Goal: Information Seeking & Learning: Learn about a topic

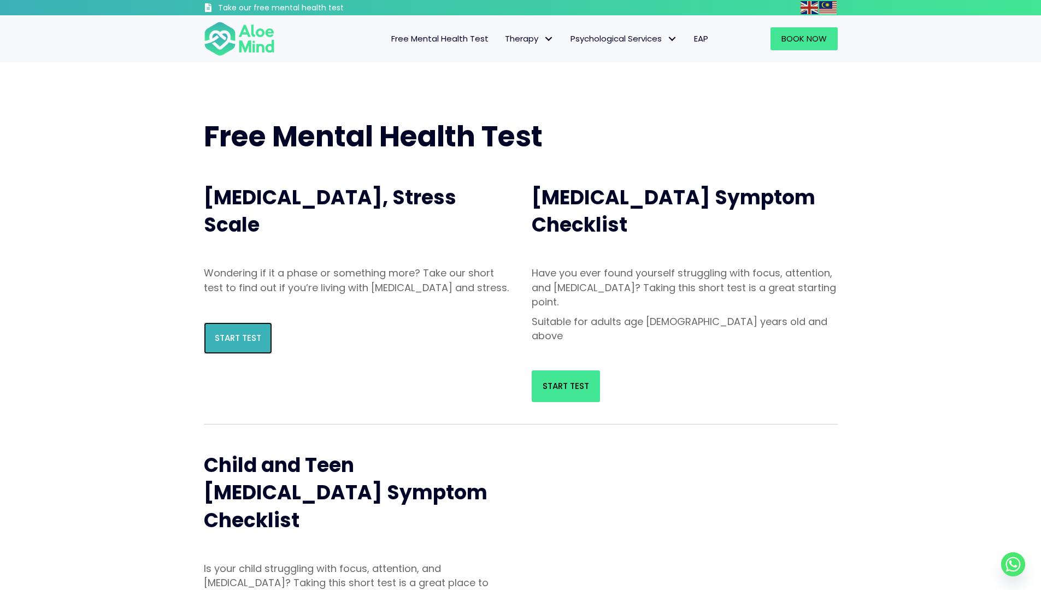
click at [210, 354] on link "Start Test" at bounding box center [238, 338] width 68 height 32
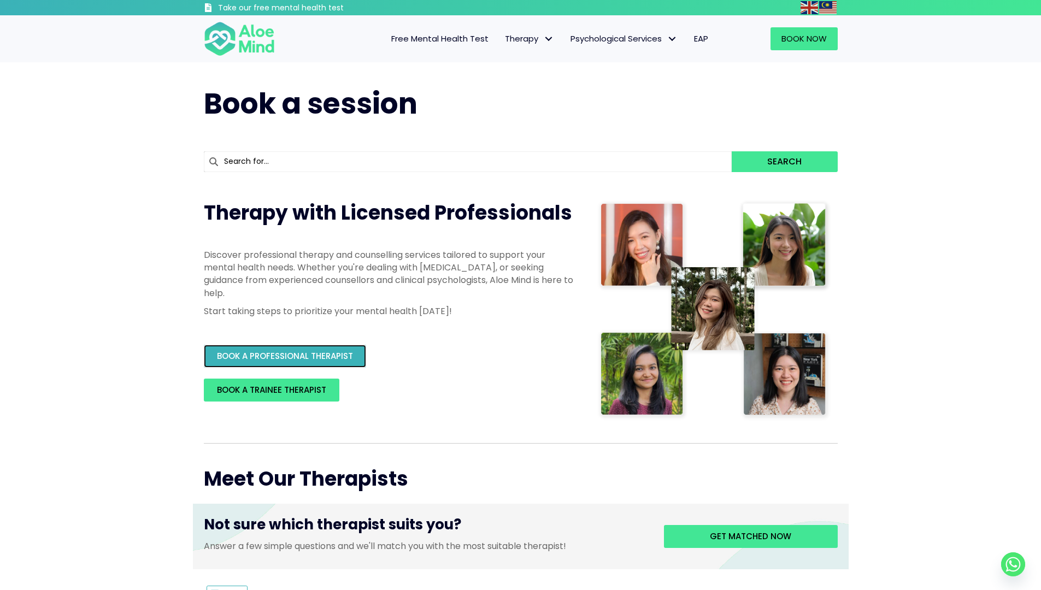
click at [336, 360] on span "BOOK A PROFESSIONAL THERAPIST" at bounding box center [285, 355] width 136 height 11
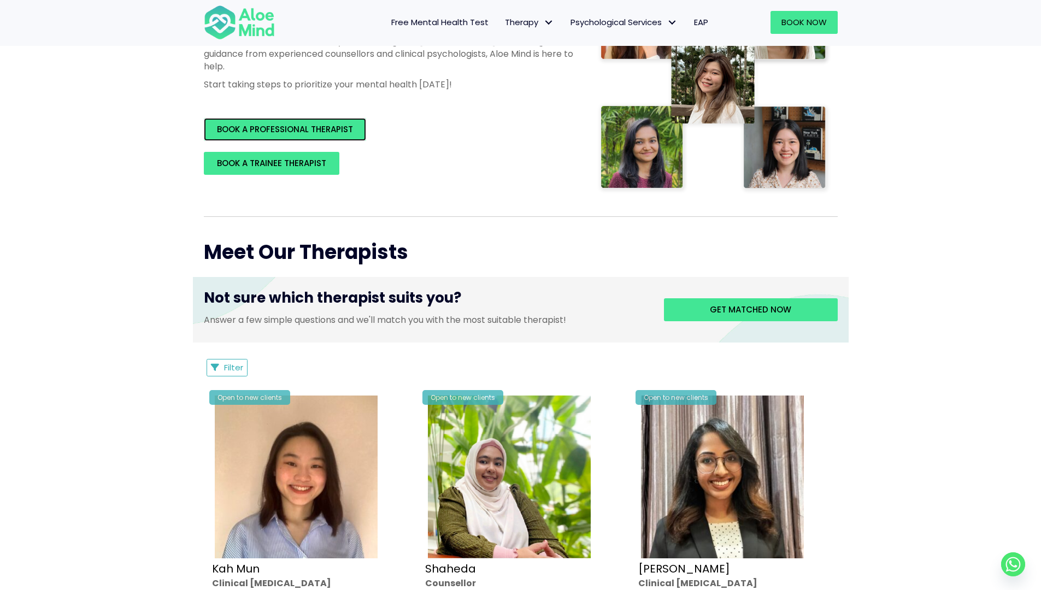
scroll to position [269, 0]
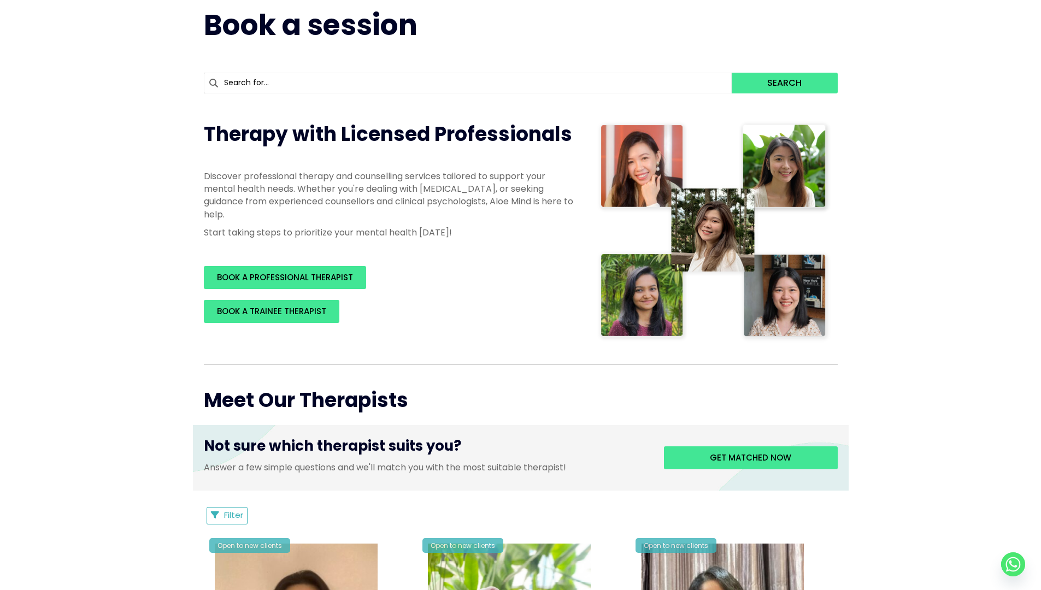
scroll to position [0, 0]
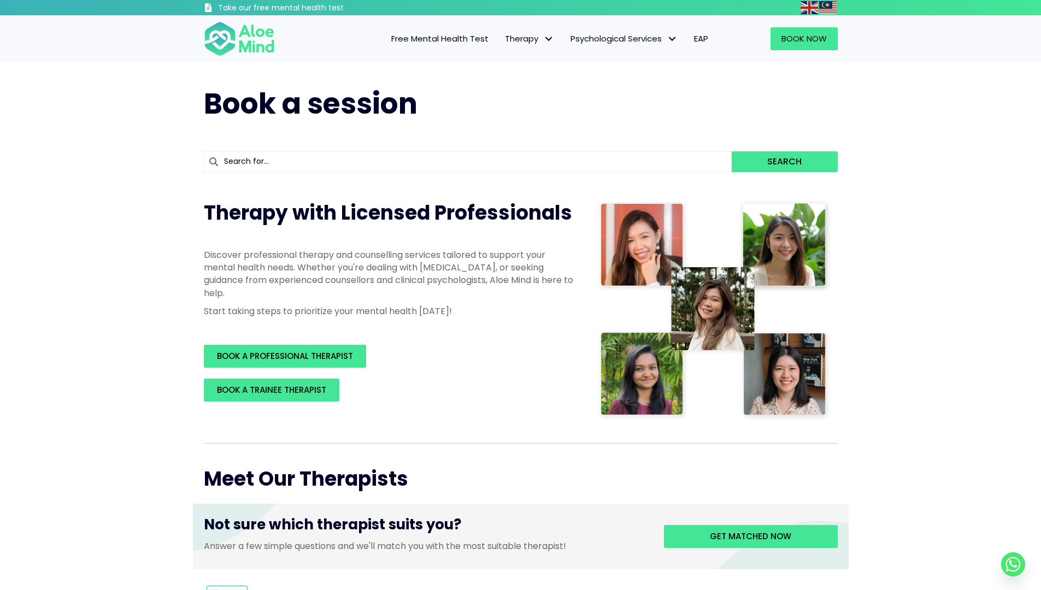
click at [441, 38] on span "Free Mental Health Test" at bounding box center [439, 38] width 97 height 11
